Goal: Information Seeking & Learning: Learn about a topic

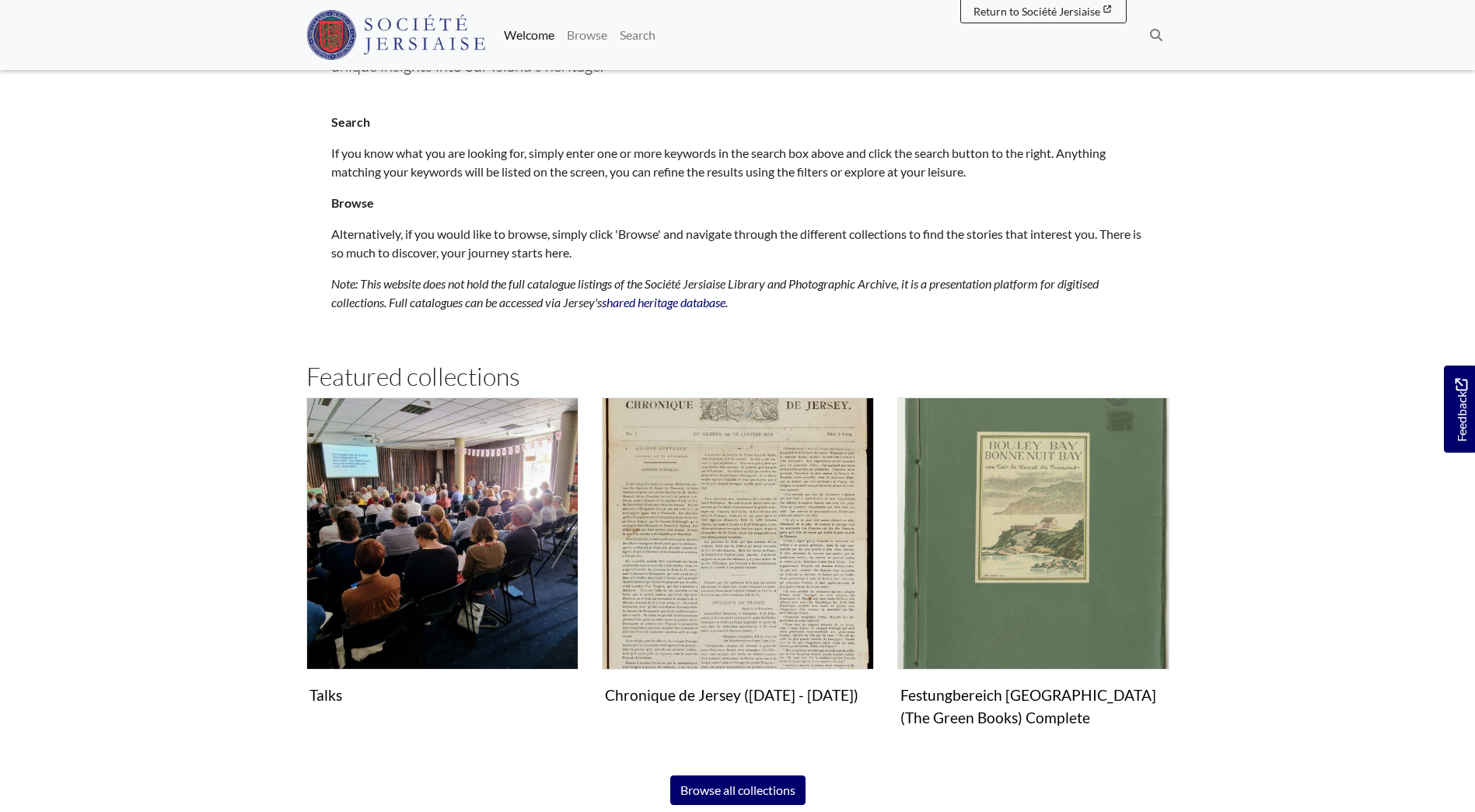
scroll to position [855, 0]
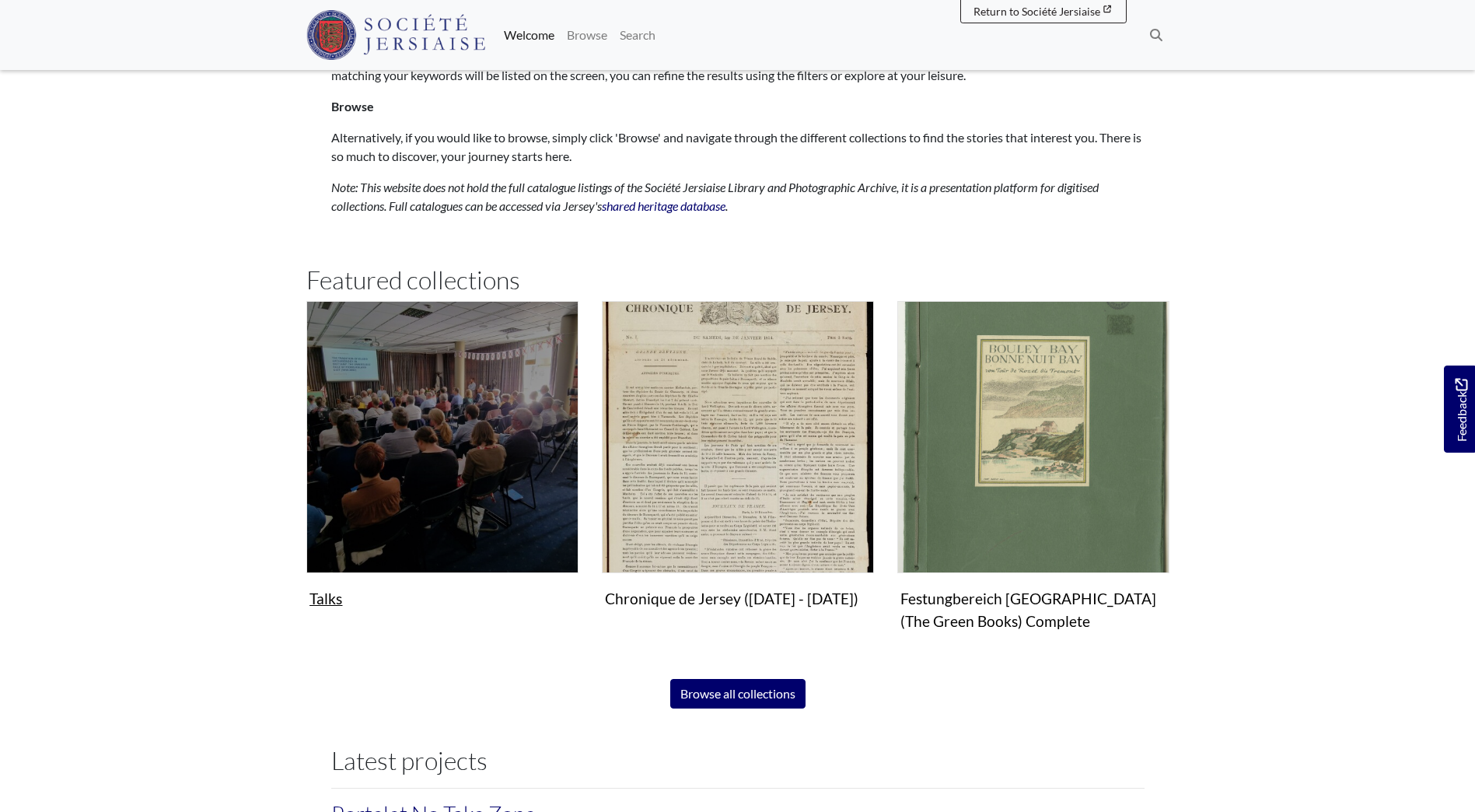
click at [328, 599] on figure "Talks Collection" at bounding box center [443, 458] width 272 height 313
